Goal: Check status: Check status

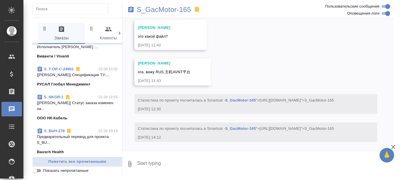
scroll to position [88, 0]
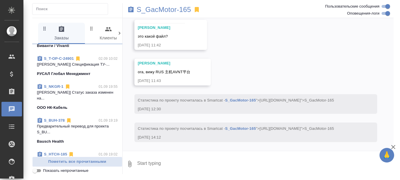
click at [50, 89] on link "S_NKGR-1" at bounding box center [54, 87] width 20 height 4
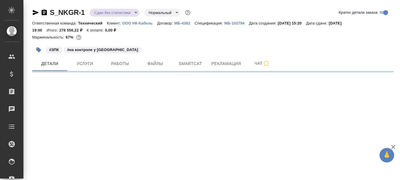
select select "RU"
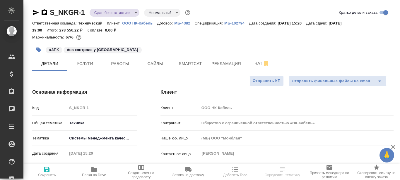
type textarea "x"
type input "Белякова [PERSON_NAME]"
type input "[PERSON_NAME] [PERSON_NAME]"
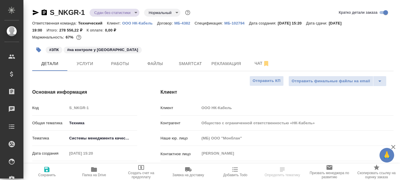
type input "[PERSON_NAME]"
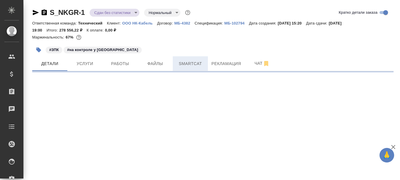
select select "RU"
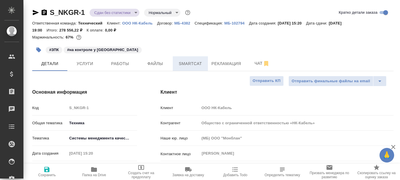
type textarea "x"
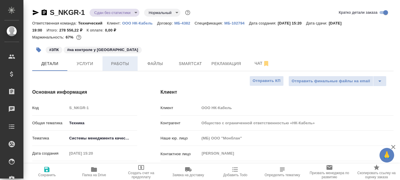
click at [123, 60] on span "Работы" at bounding box center [120, 63] width 28 height 7
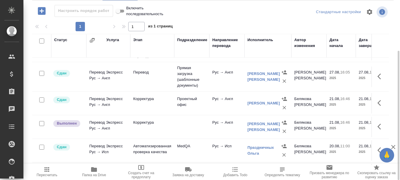
scroll to position [117, 0]
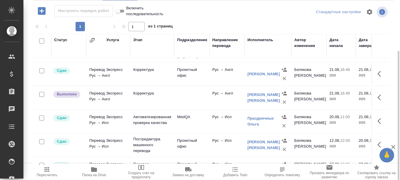
click at [175, 99] on td at bounding box center [191, 98] width 35 height 20
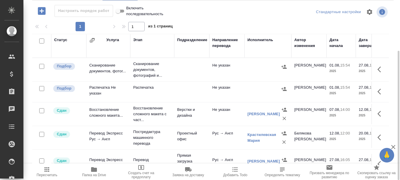
scroll to position [0, 0]
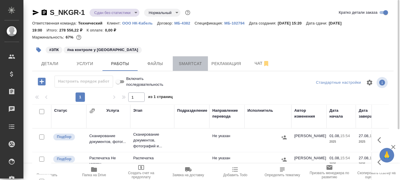
click at [197, 63] on span "Smartcat" at bounding box center [190, 63] width 28 height 7
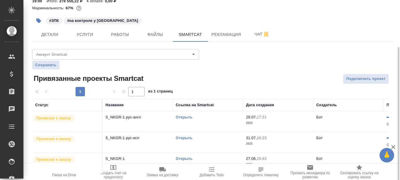
scroll to position [42, 0]
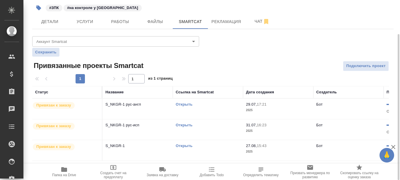
click at [186, 105] on link "Открыть" at bounding box center [183, 104] width 17 height 4
click at [182, 105] on link "Открыть" at bounding box center [183, 104] width 17 height 4
click at [118, 22] on span "Работы" at bounding box center [120, 21] width 28 height 7
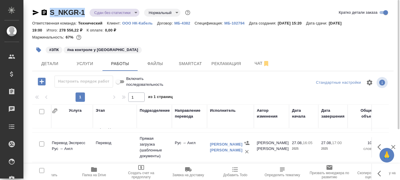
drag, startPoint x: 86, startPoint y: 12, endPoint x: 51, endPoint y: 19, distance: 35.2
click at [51, 19] on div "S_NKGR-1 Сдан без статистики distributed Нормальный normal Кратко детали заказа" at bounding box center [212, 14] width 361 height 12
copy link "S_NKGR-1"
click at [264, 12] on div "S_NKGR-1 Сдан без статистики distributed Нормальный normal Кратко детали заказа" at bounding box center [212, 12] width 361 height 9
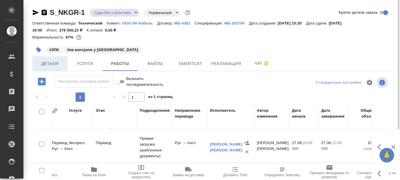
click at [44, 66] on span "Детали" at bounding box center [50, 63] width 28 height 7
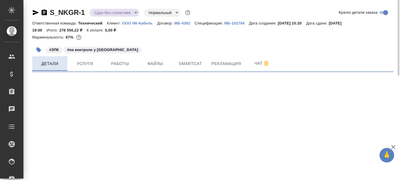
select select "RU"
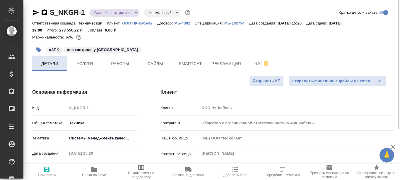
type textarea "x"
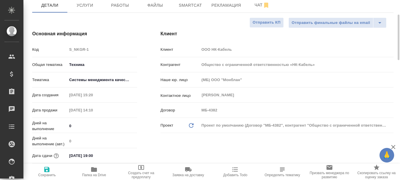
type textarea "x"
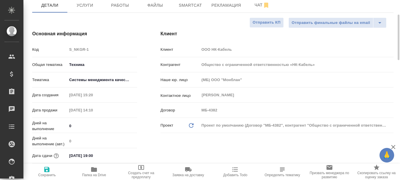
type textarea "x"
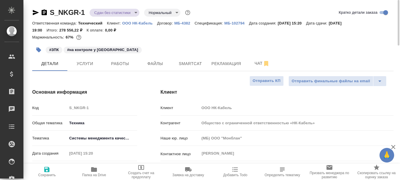
type textarea "x"
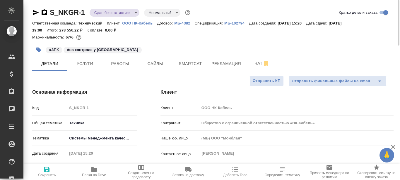
type textarea "x"
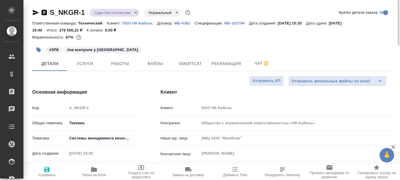
type textarea "x"
click at [225, 63] on span "Рекламация" at bounding box center [226, 63] width 30 height 7
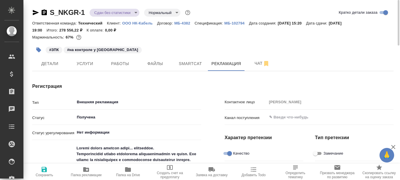
type textarea "x"
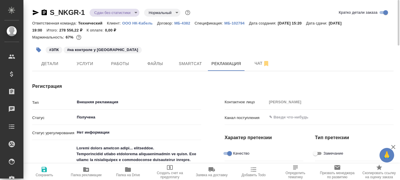
type textarea "x"
click at [54, 66] on span "Детали" at bounding box center [50, 63] width 28 height 7
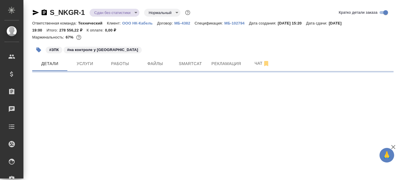
select select "RU"
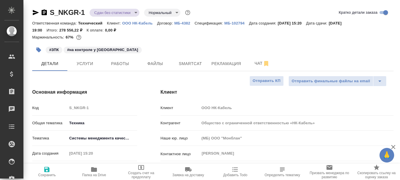
type textarea "x"
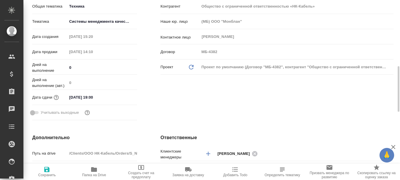
scroll to position [205, 0]
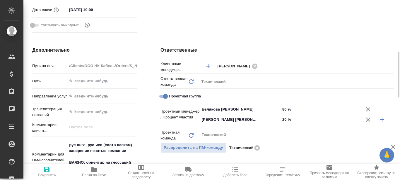
type textarea "x"
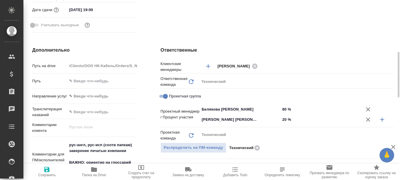
type textarea "x"
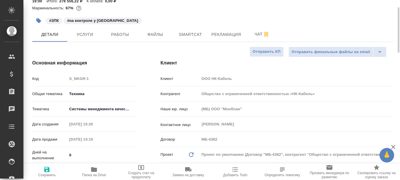
scroll to position [0, 0]
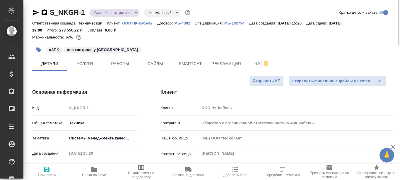
type textarea "x"
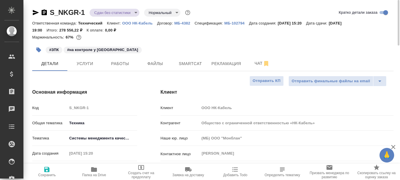
type textarea "x"
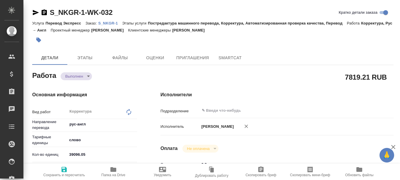
type textarea "x"
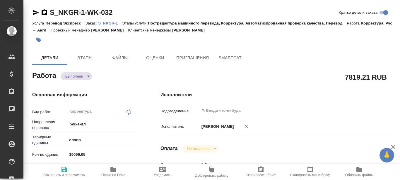
type textarea "x"
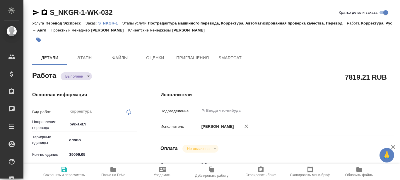
type textarea "x"
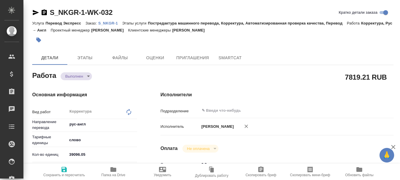
type textarea "x"
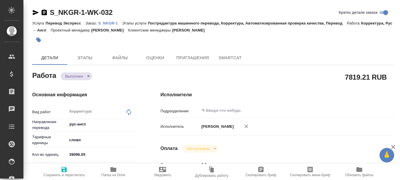
type textarea "x"
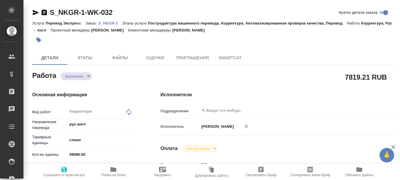
type textarea "x"
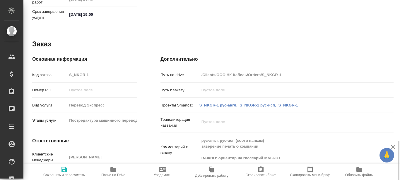
scroll to position [319, 0]
